Goal: Transaction & Acquisition: Purchase product/service

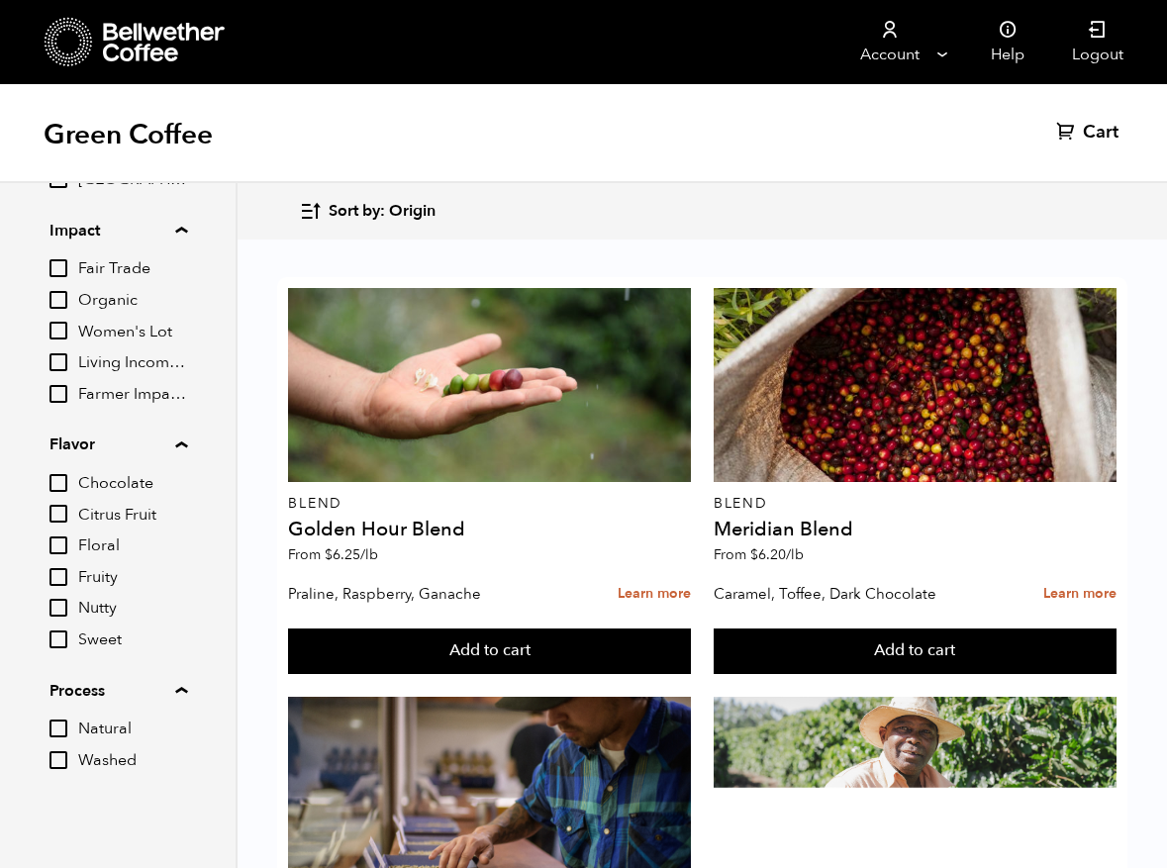
scroll to position [1291, 0]
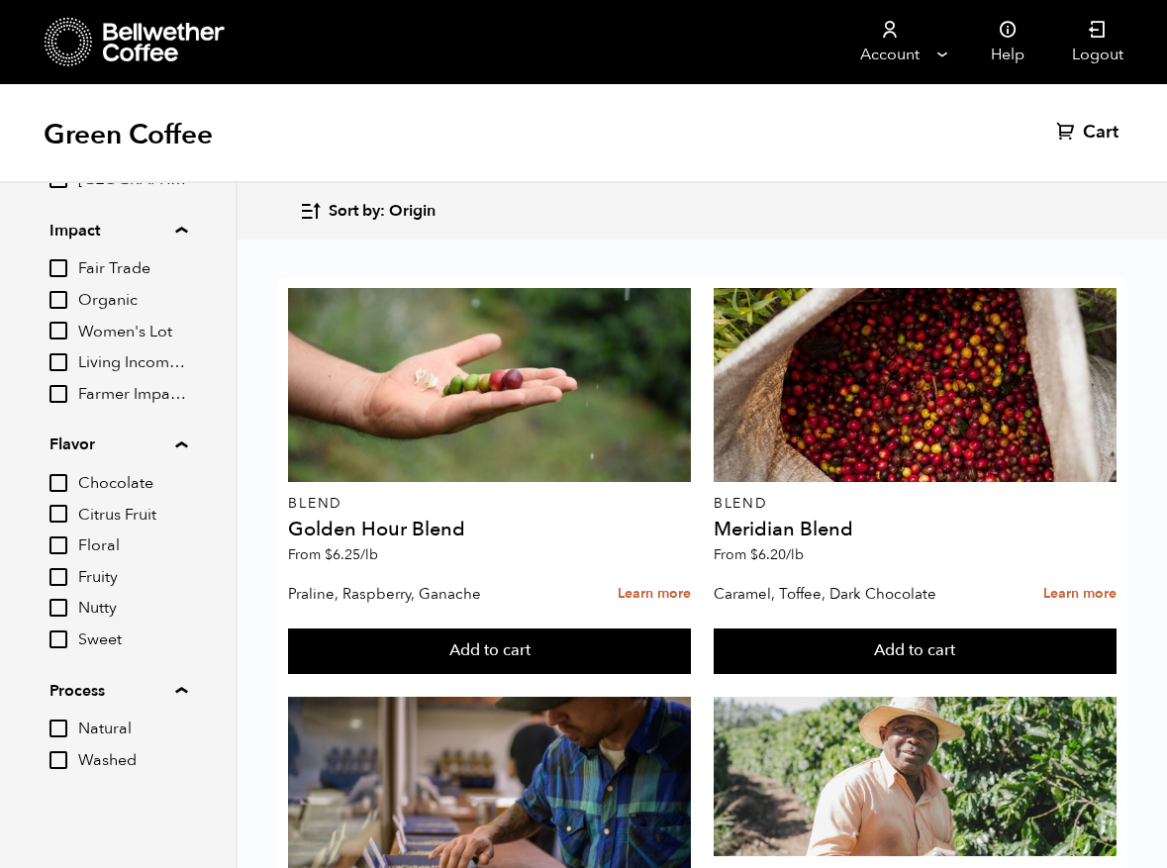
click at [55, 548] on input "Floral" at bounding box center [59, 546] width 18 height 18
checkbox input "true"
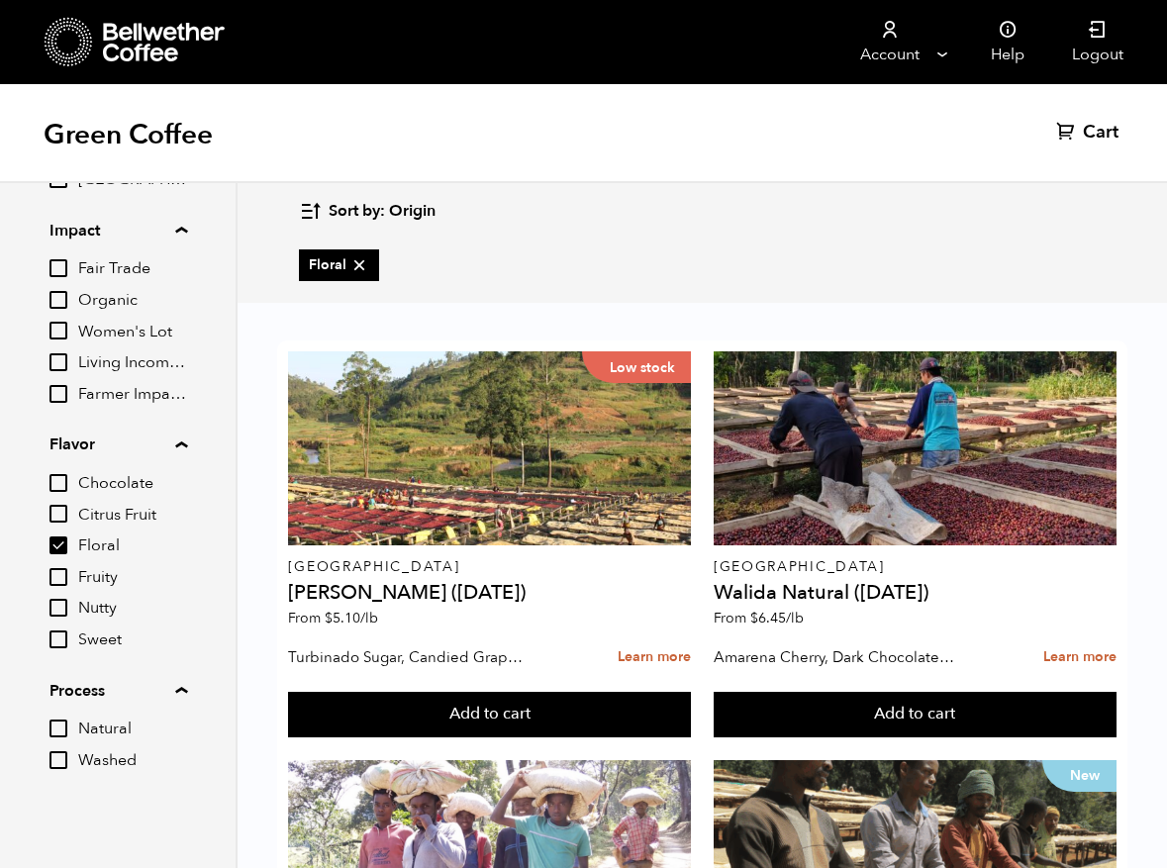
click at [62, 634] on input "Sweet" at bounding box center [59, 640] width 18 height 18
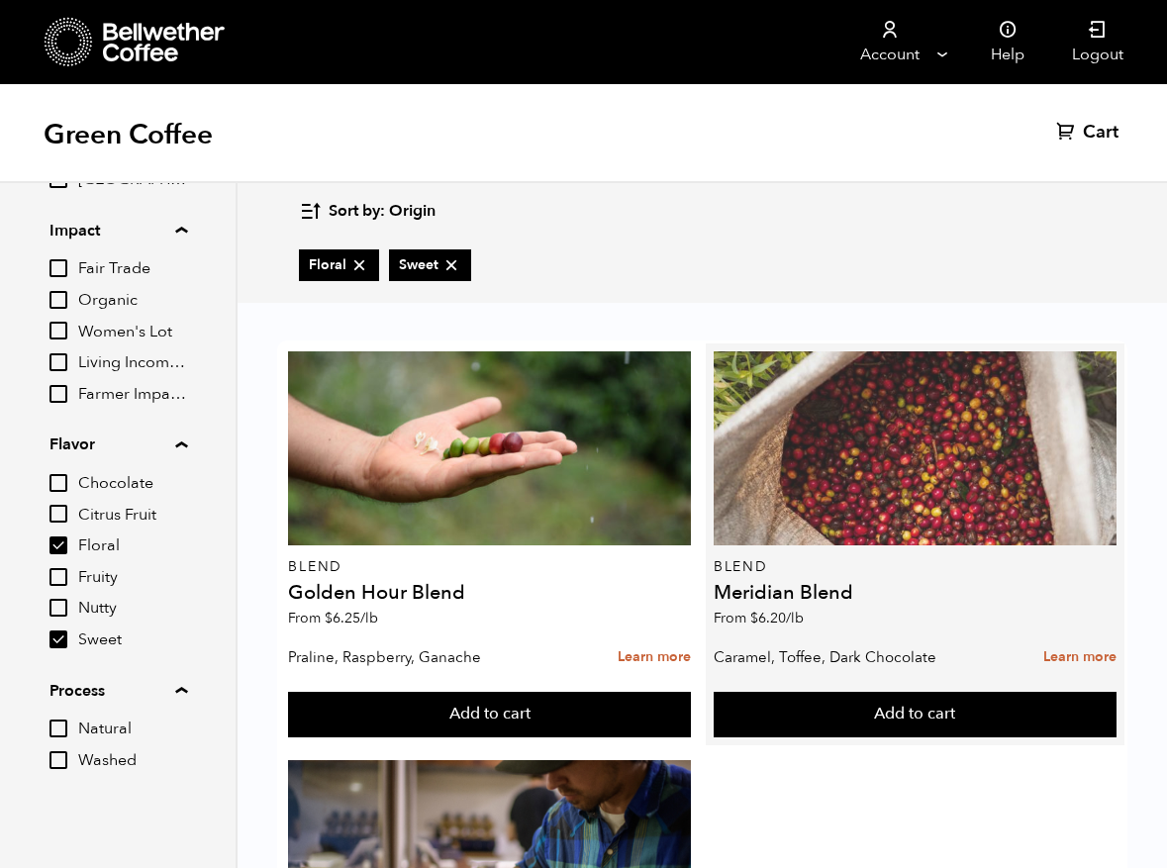
scroll to position [299, 0]
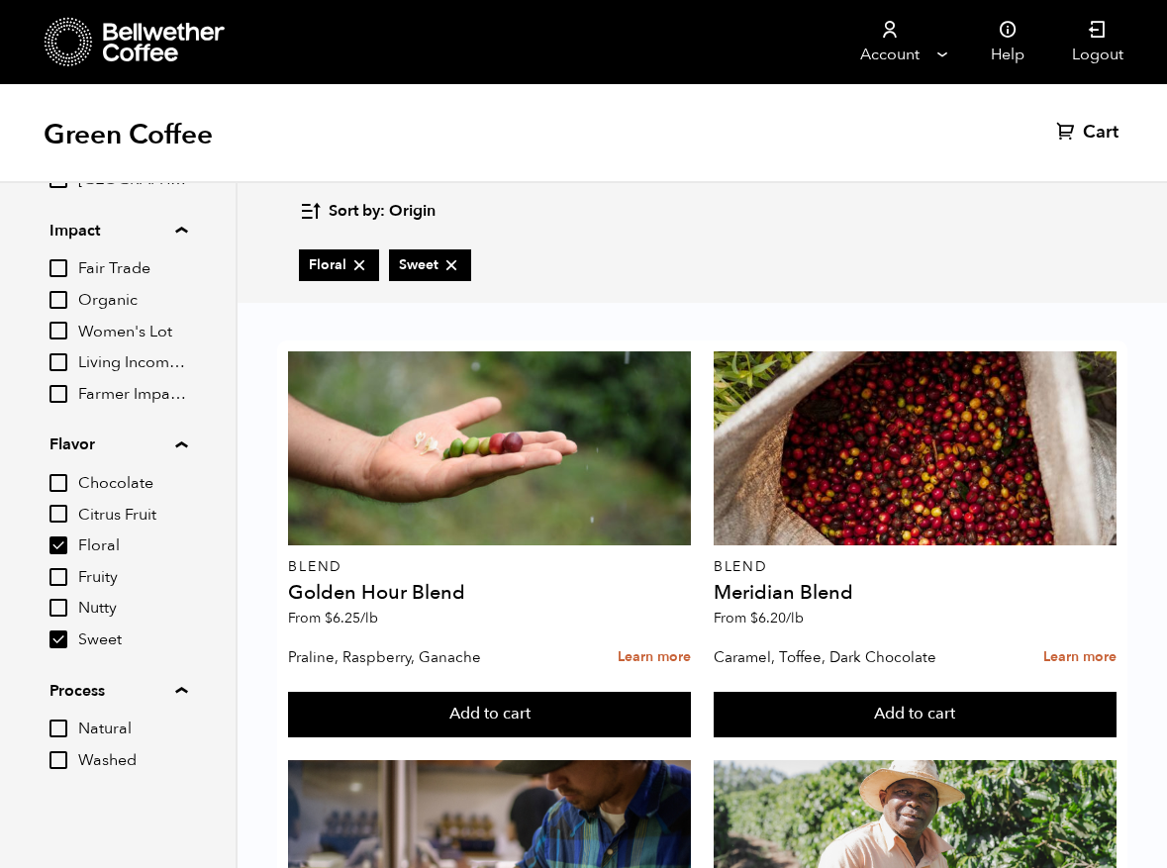
click at [63, 640] on input "Sweet" at bounding box center [59, 640] width 18 height 18
checkbox input "false"
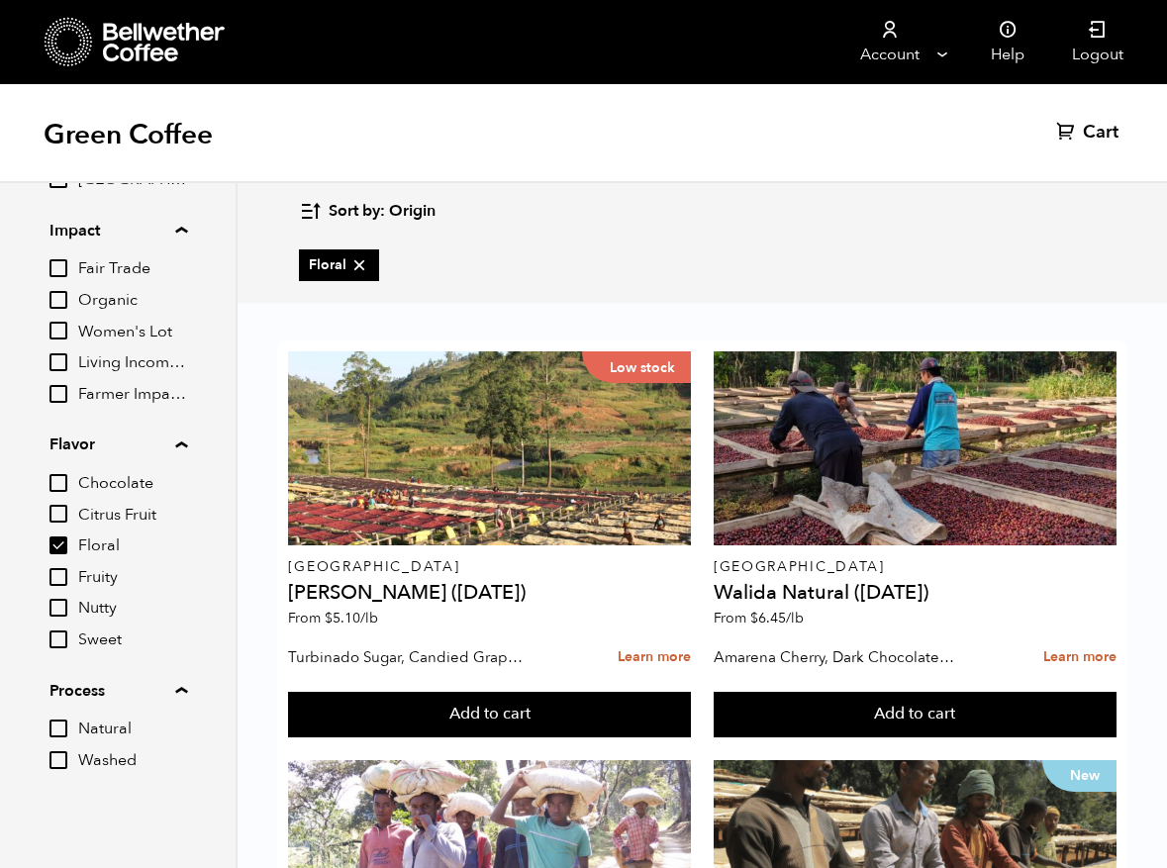
click at [59, 583] on input "Fruity" at bounding box center [59, 577] width 18 height 18
checkbox input "true"
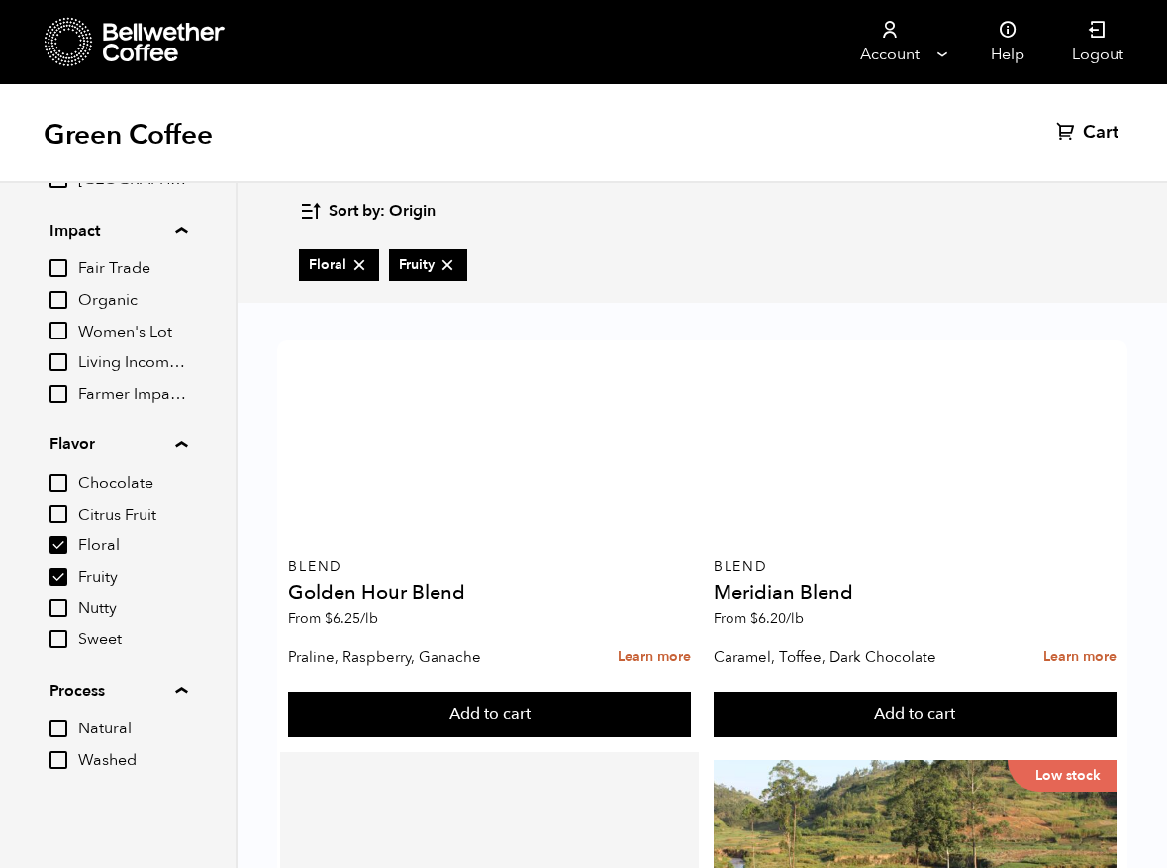
scroll to position [352, 0]
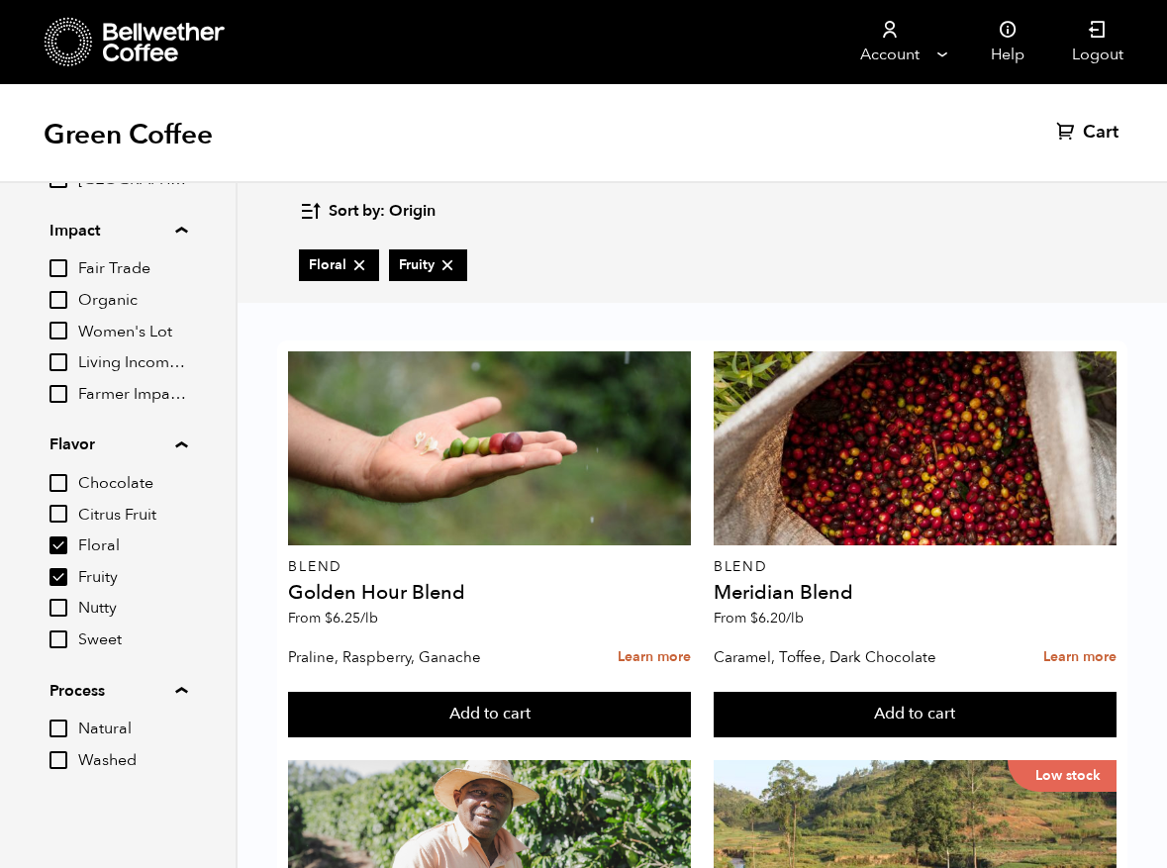
click at [67, 539] on input "Floral" at bounding box center [59, 546] width 18 height 18
click at [61, 542] on input "Floral" at bounding box center [59, 546] width 18 height 18
checkbox input "true"
click at [64, 586] on input "Fruity" at bounding box center [59, 577] width 18 height 18
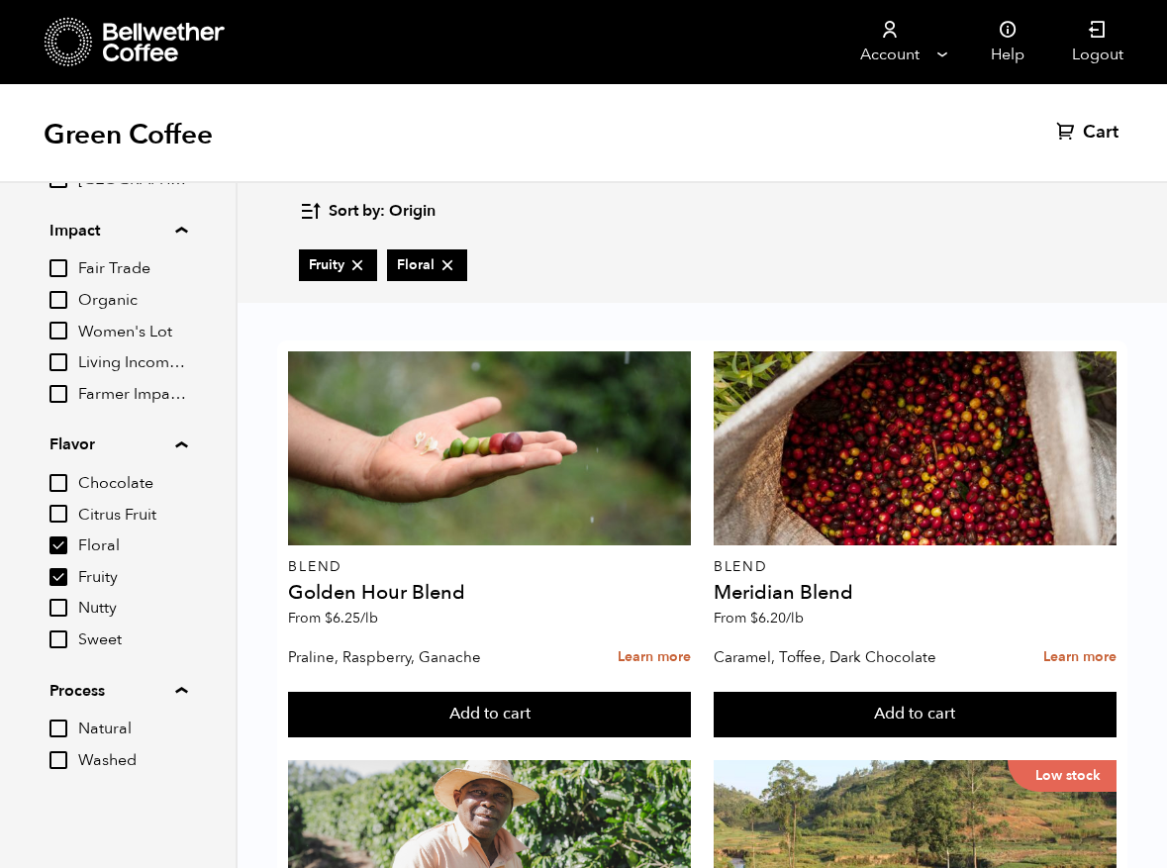
checkbox input "false"
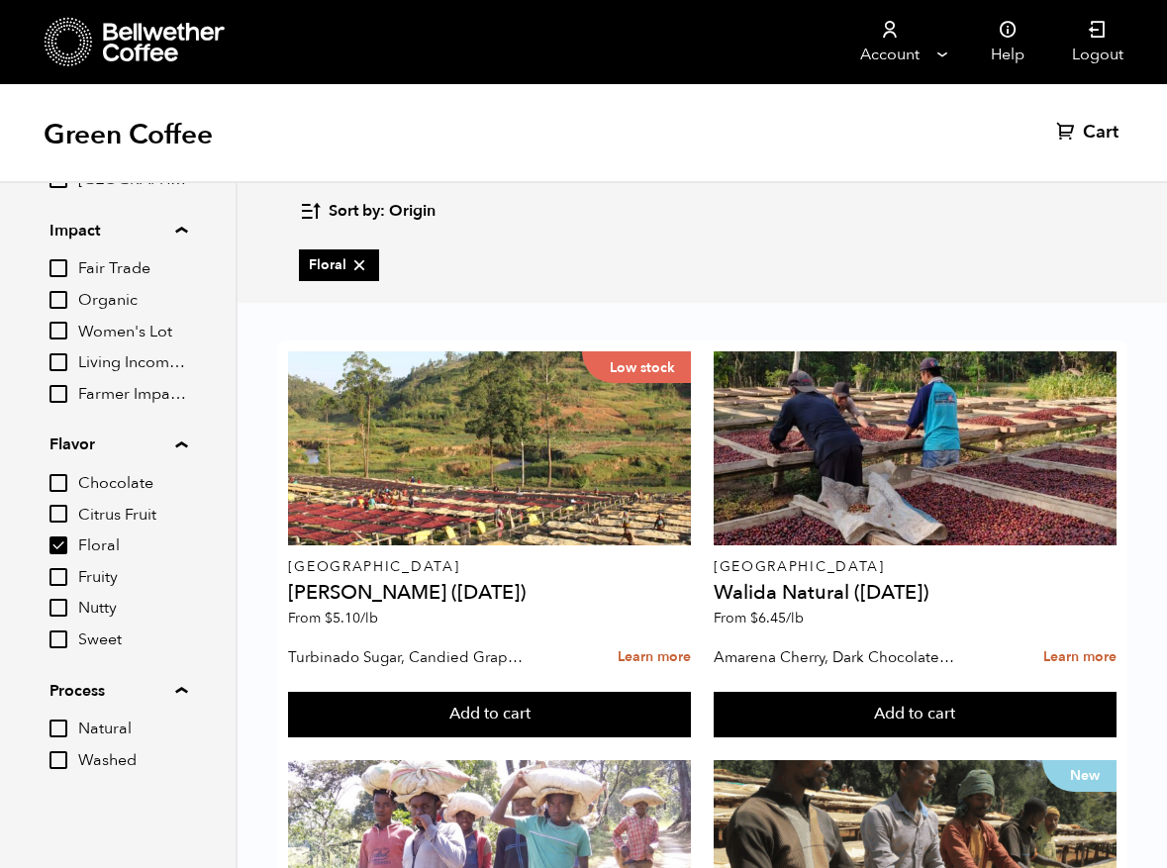
scroll to position [936, 0]
click at [311, 209] on icon "button" at bounding box center [310, 211] width 23 height 23
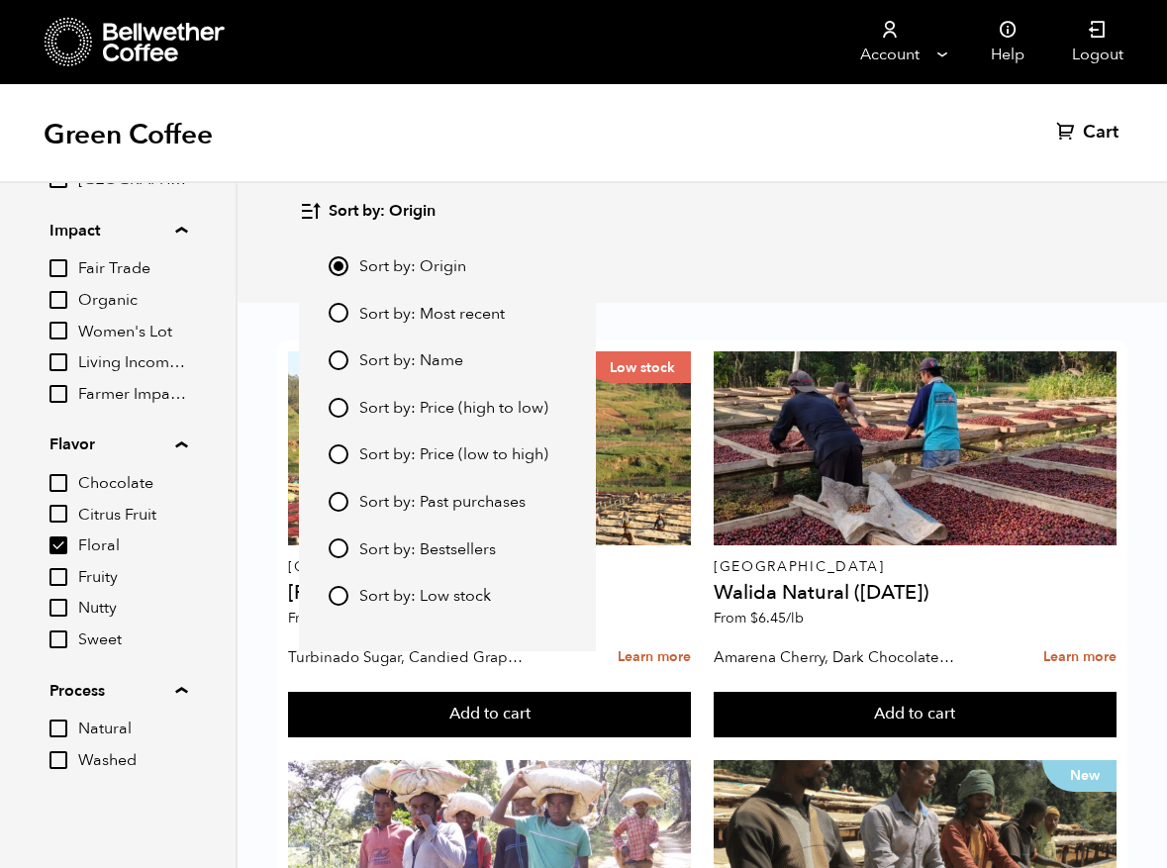
click at [334, 409] on input "Sort by: Price (high to low)" at bounding box center [339, 408] width 20 height 20
radio input "true"
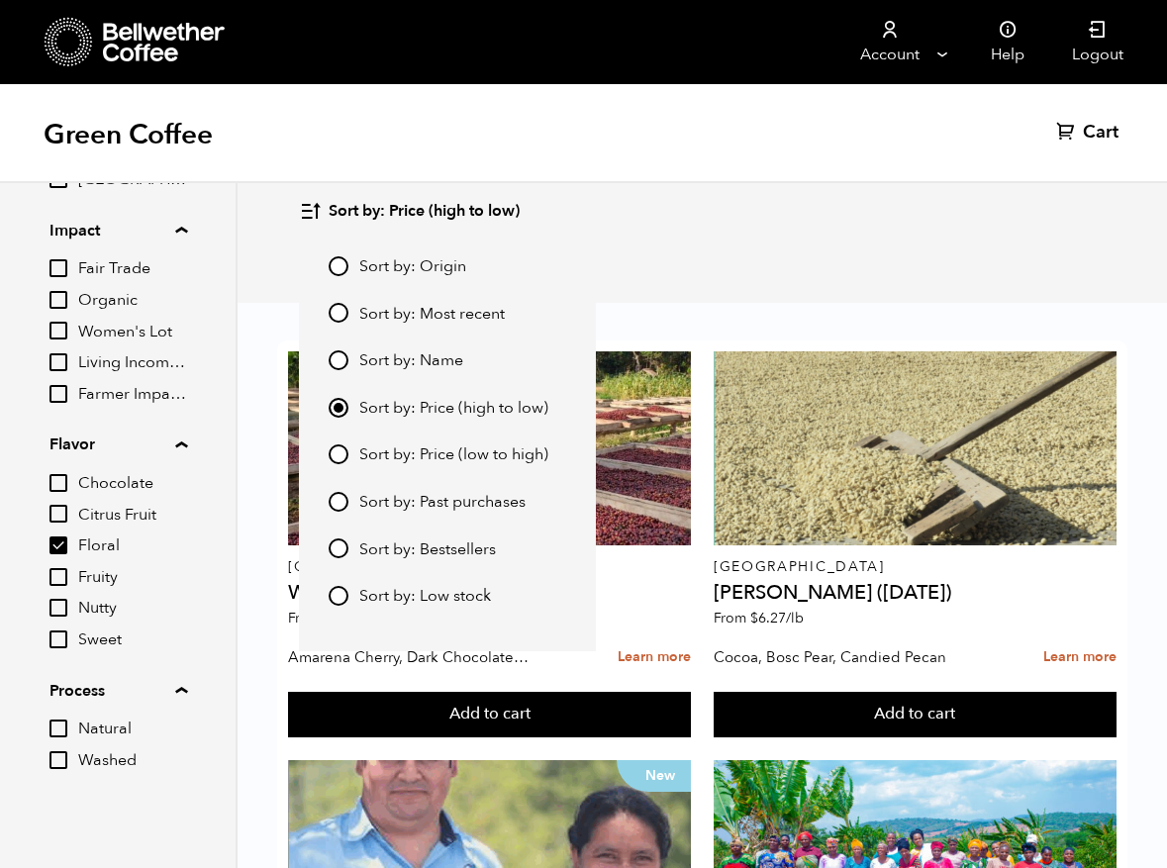
click at [658, 249] on div "Floral" at bounding box center [702, 266] width 806 height 63
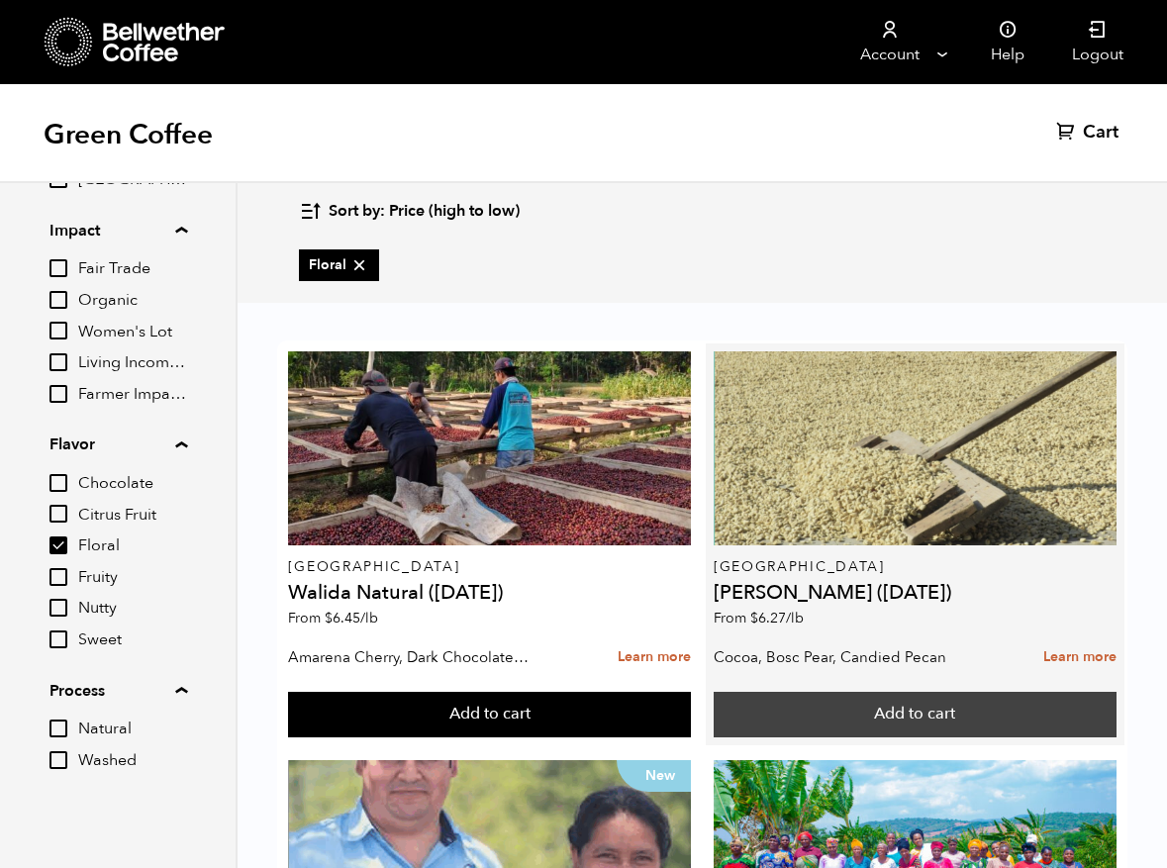
scroll to position [63, 0]
click at [691, 692] on button "Add to cart" at bounding box center [489, 715] width 403 height 46
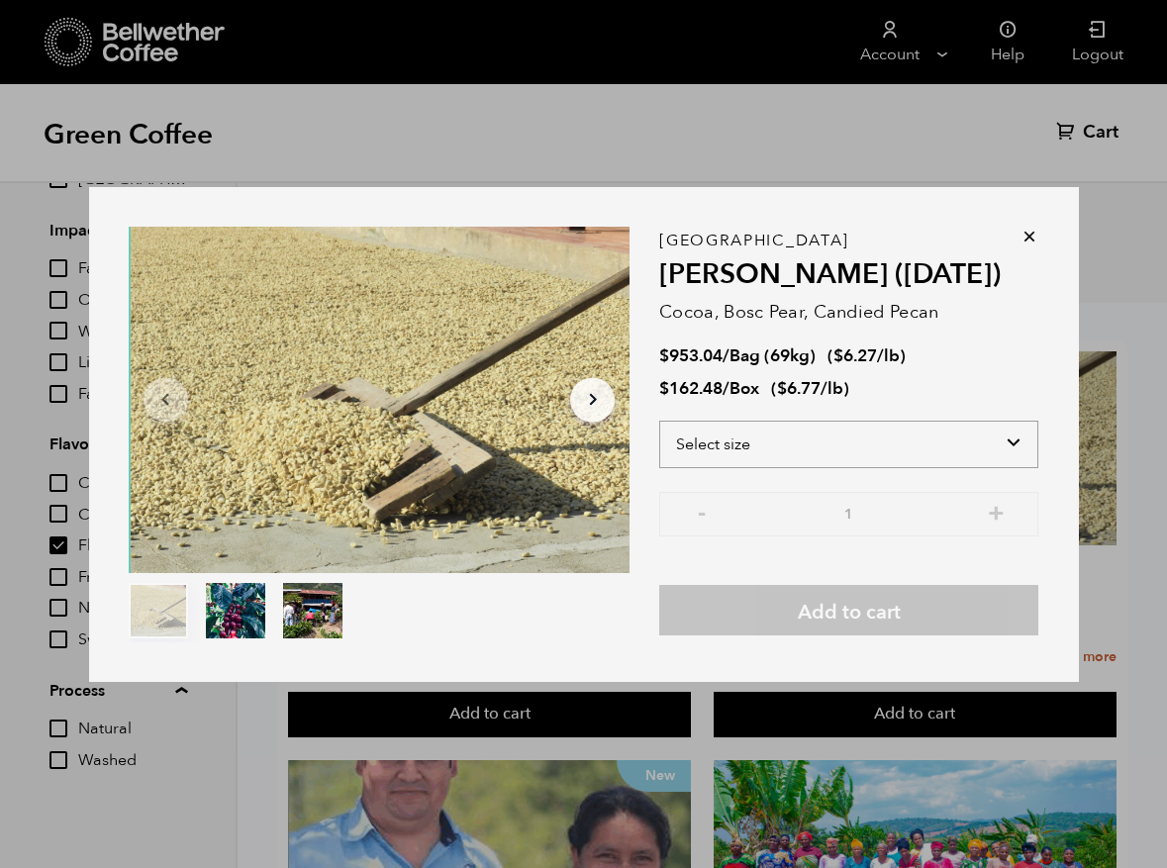
click at [1009, 442] on select "Select size Bag (69kg) (152 lbs) Box (24 lbs)" at bounding box center [848, 445] width 379 height 48
select select "box"
click at [659, 421] on select "Select size Bag (69kg) (152 lbs) Box (24 lbs)" at bounding box center [848, 445] width 379 height 48
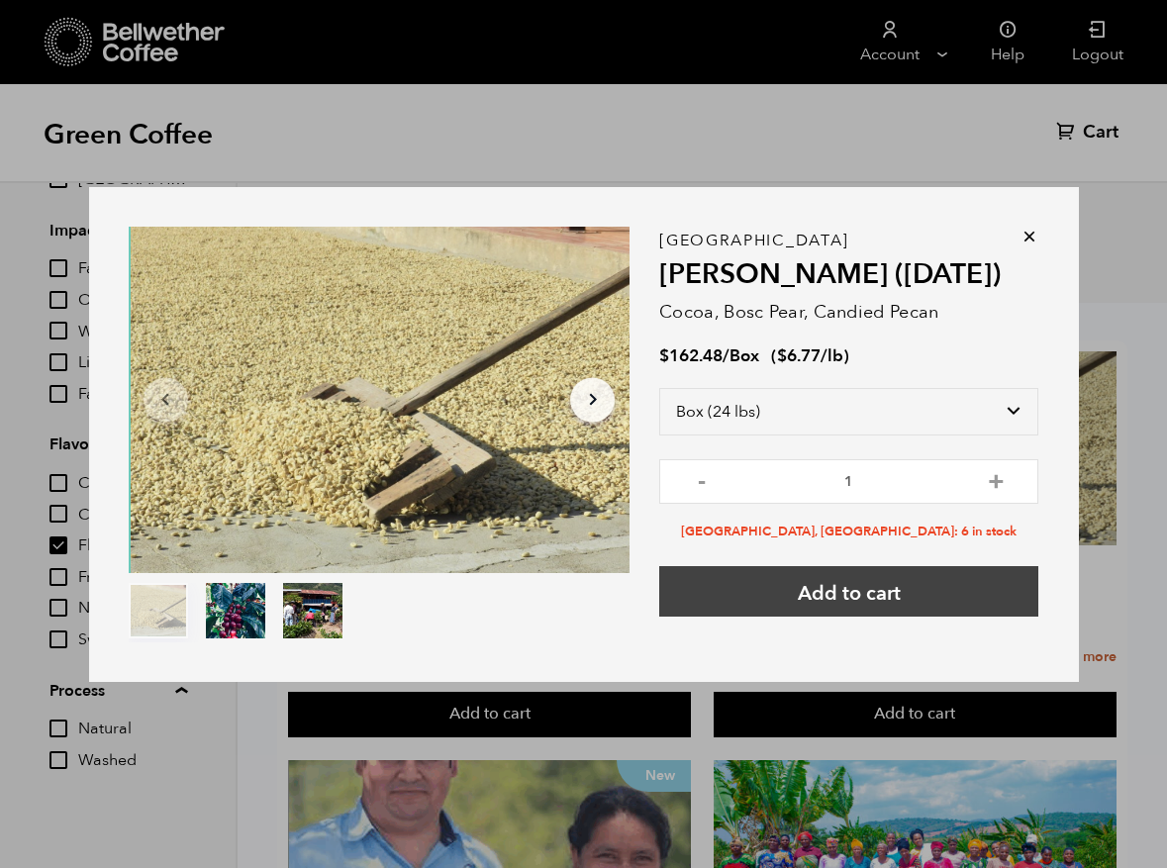
click at [841, 585] on button "Add to cart" at bounding box center [848, 591] width 379 height 50
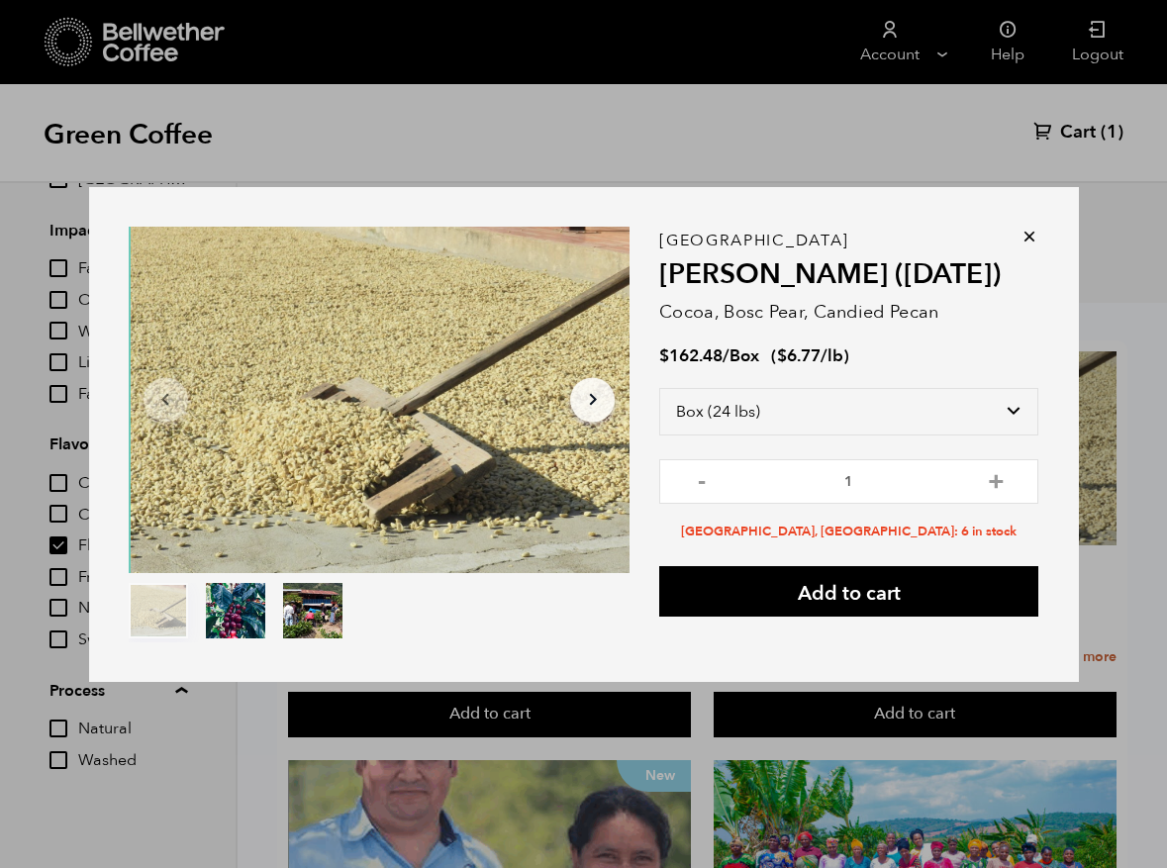
click at [1030, 236] on icon at bounding box center [1030, 237] width 20 height 20
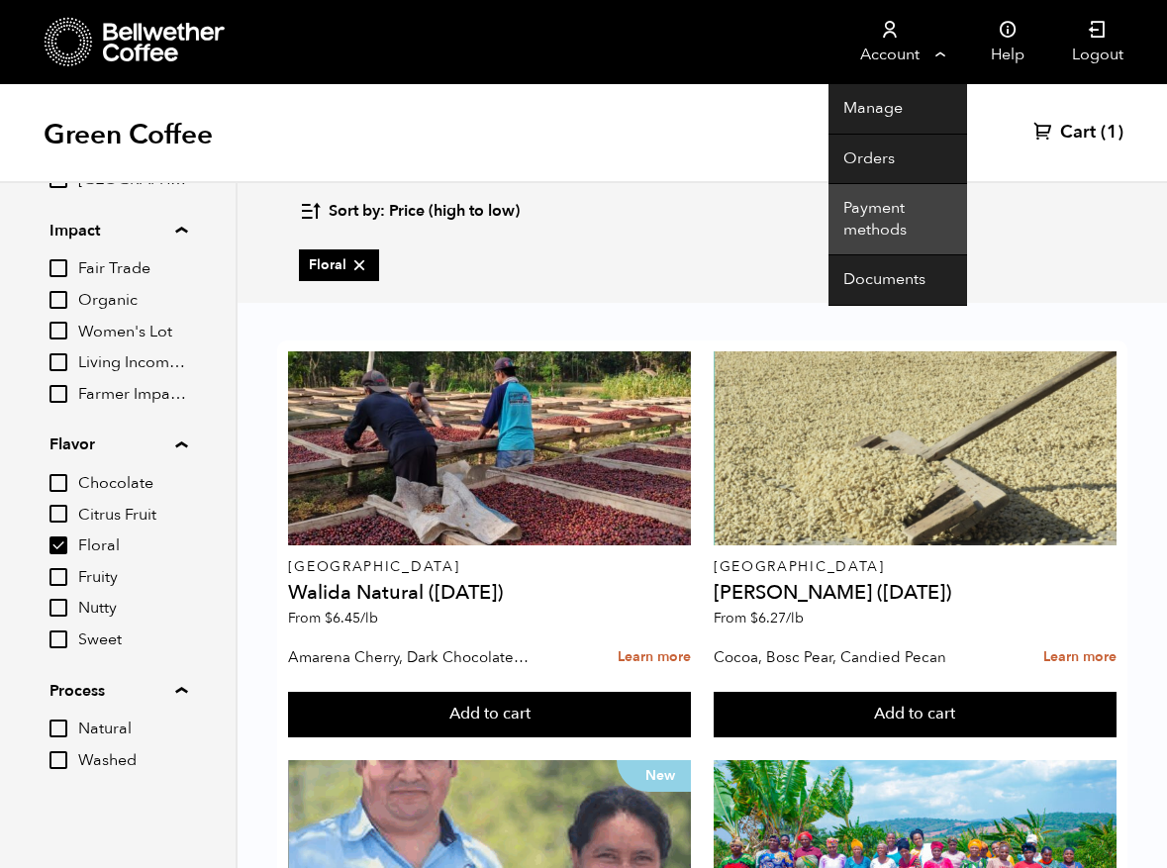
click at [893, 228] on link "Payment methods" at bounding box center [898, 219] width 139 height 71
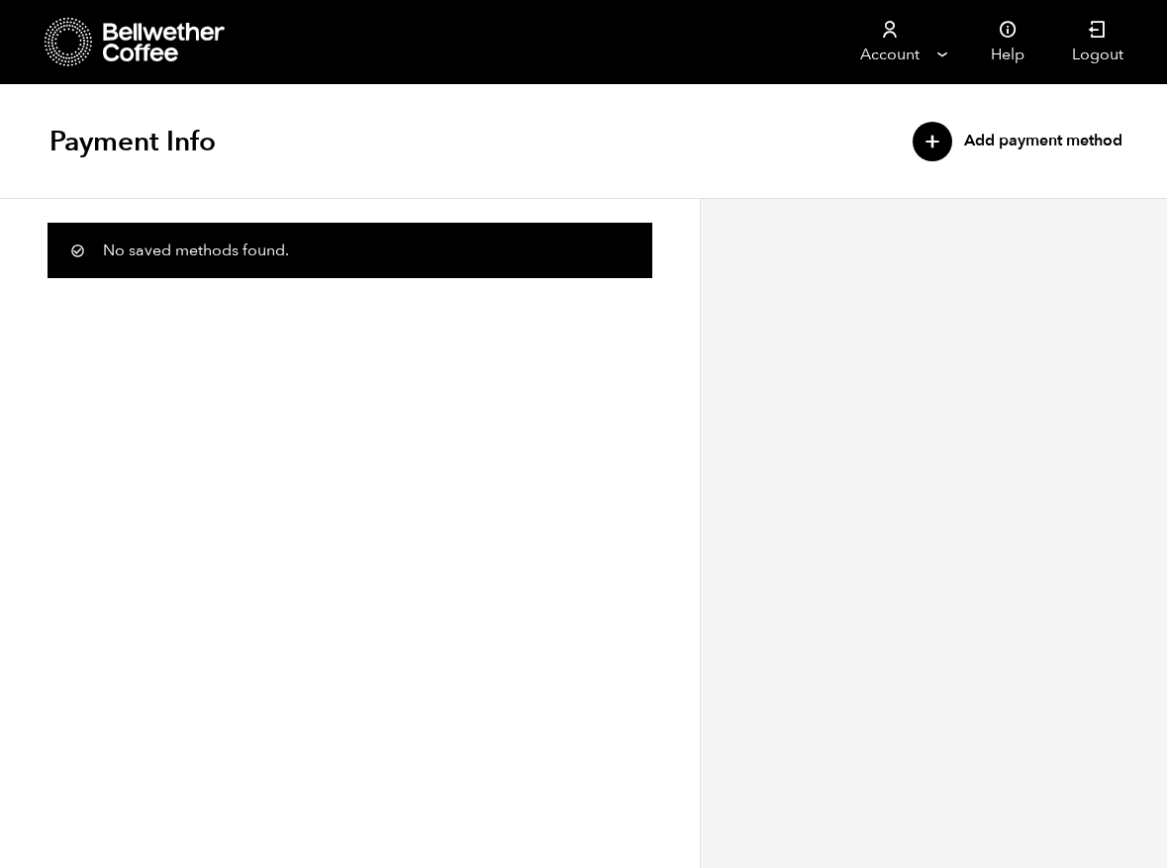
click at [210, 252] on p "No saved methods found." at bounding box center [350, 250] width 605 height 55
click at [935, 141] on div "+" at bounding box center [933, 142] width 40 height 40
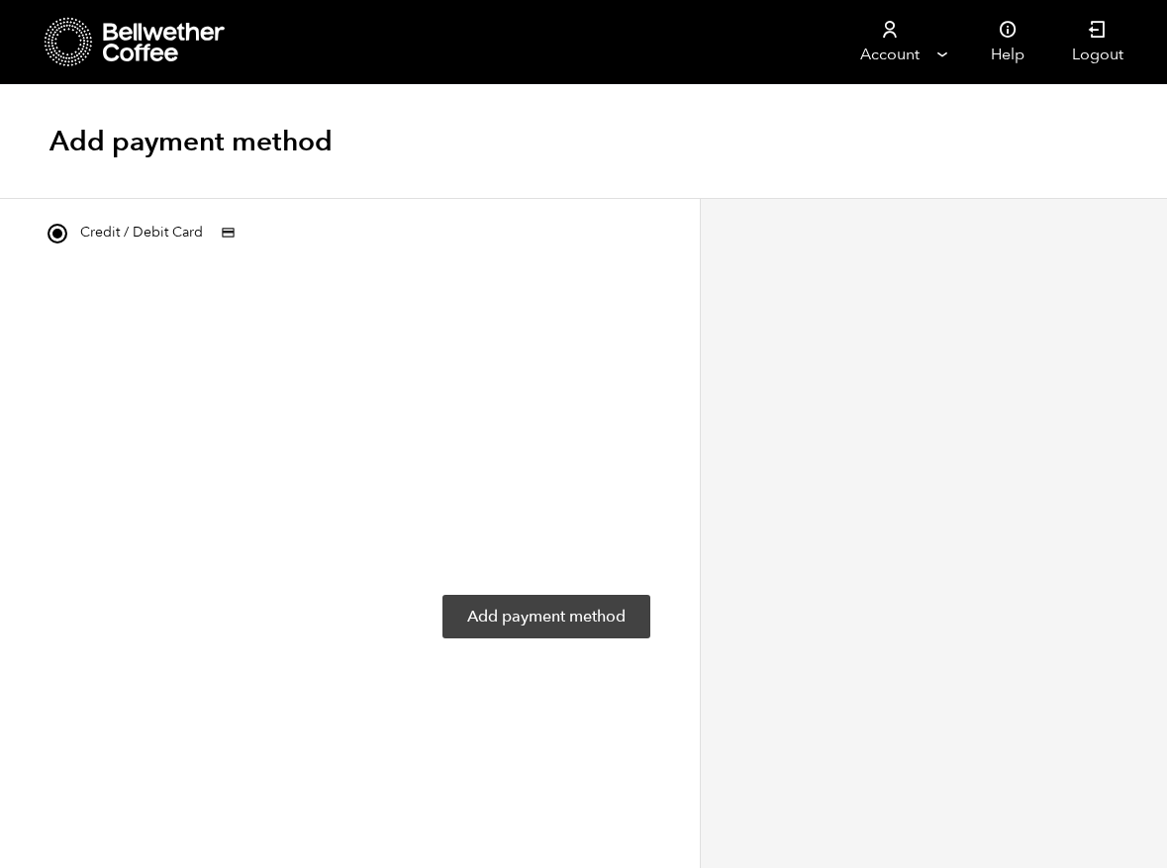
click at [545, 615] on button "Add payment method" at bounding box center [547, 617] width 208 height 44
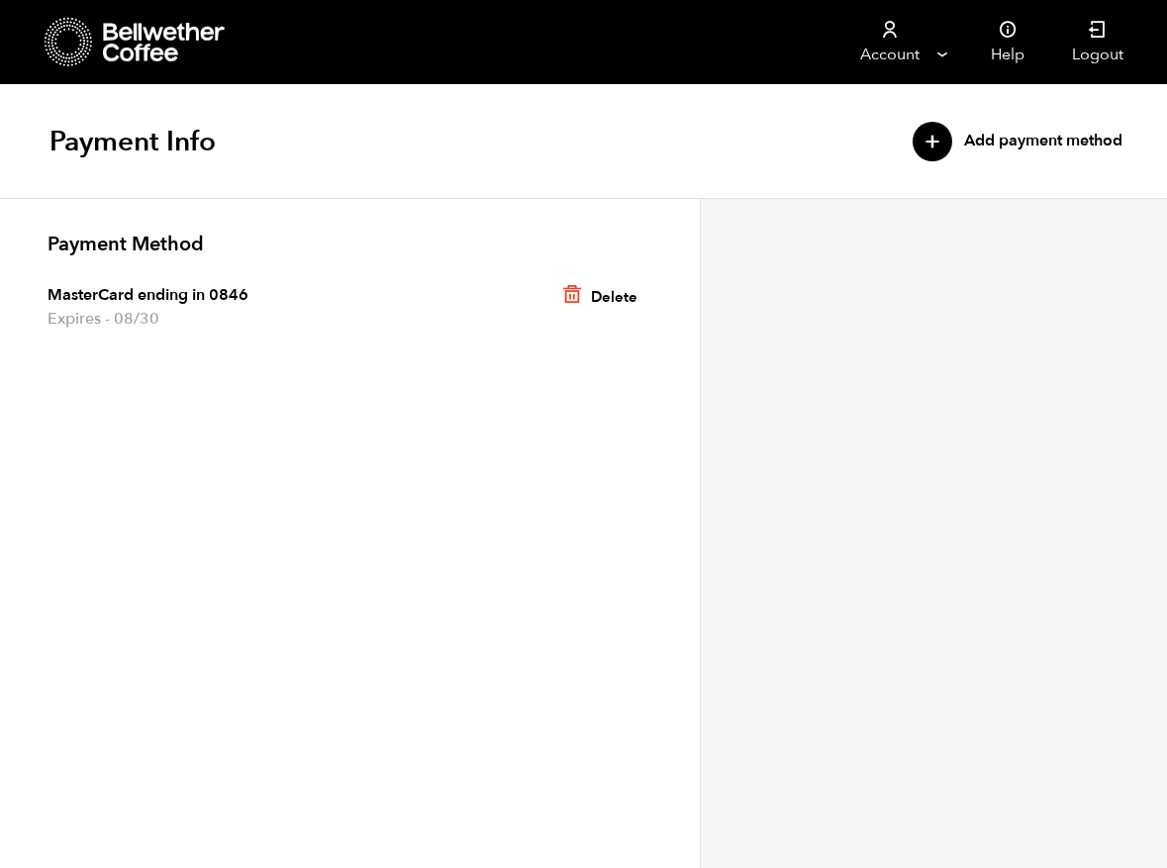
click at [148, 40] on icon at bounding box center [165, 43] width 124 height 40
